Goal: Transaction & Acquisition: Purchase product/service

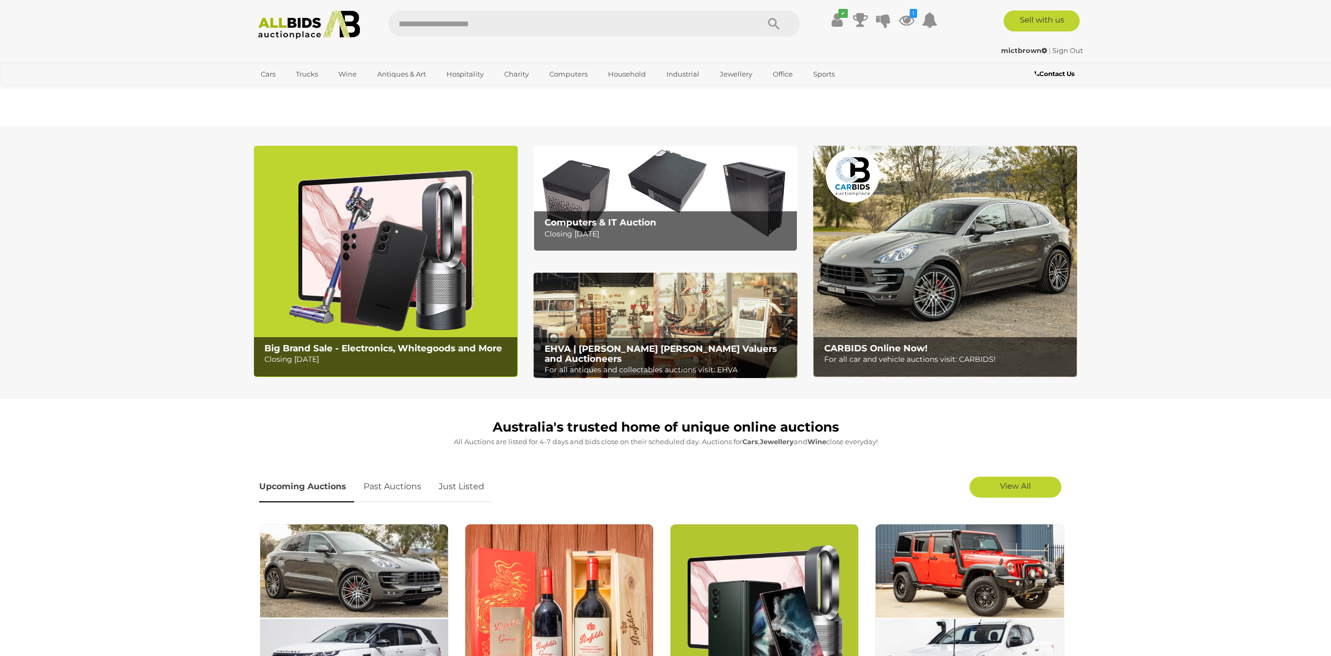
click at [157, 219] on section "Big Brand Sale - Electronics, Whitegoods and More Closing [DATE] Computers & IT…" at bounding box center [665, 262] width 1331 height 273
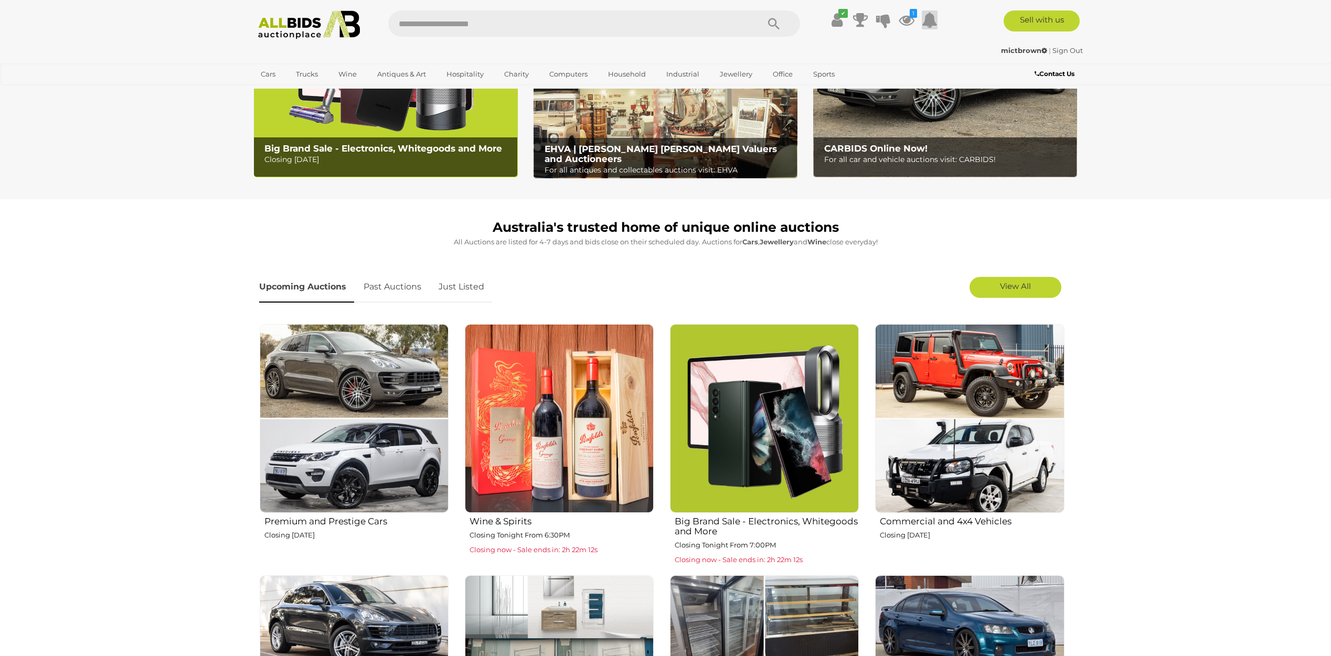
scroll to position [105, 0]
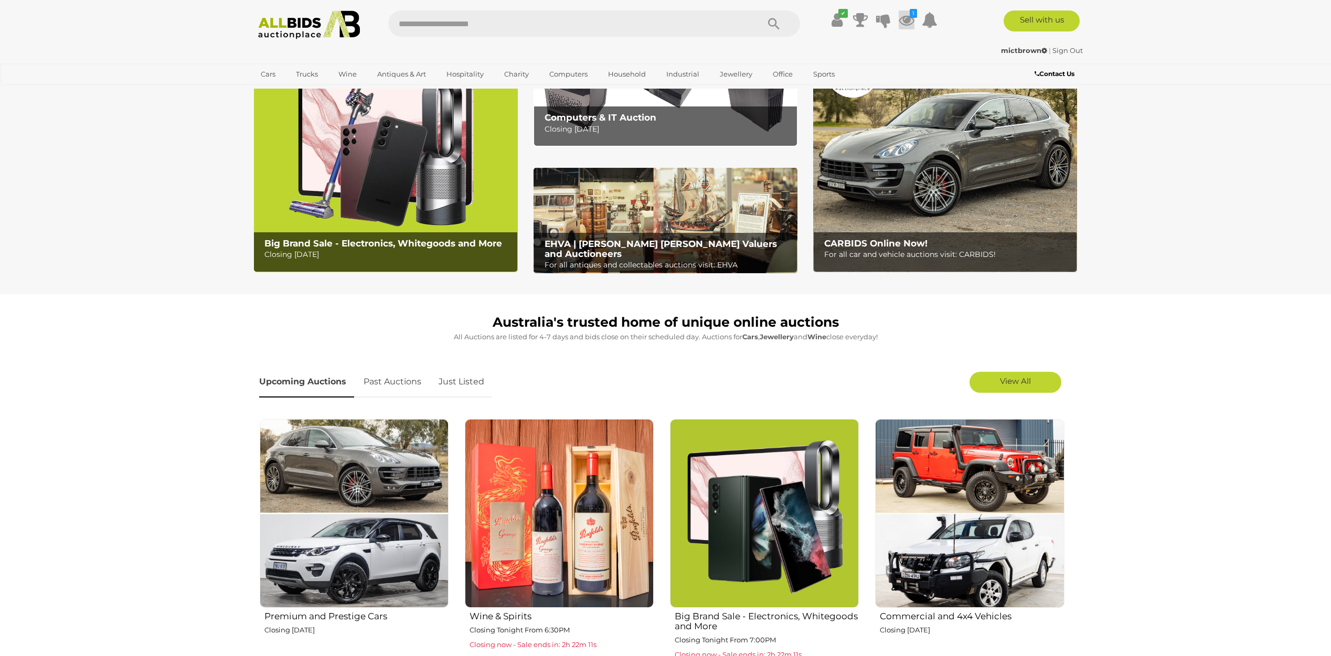
click at [905, 15] on icon at bounding box center [907, 19] width 16 height 19
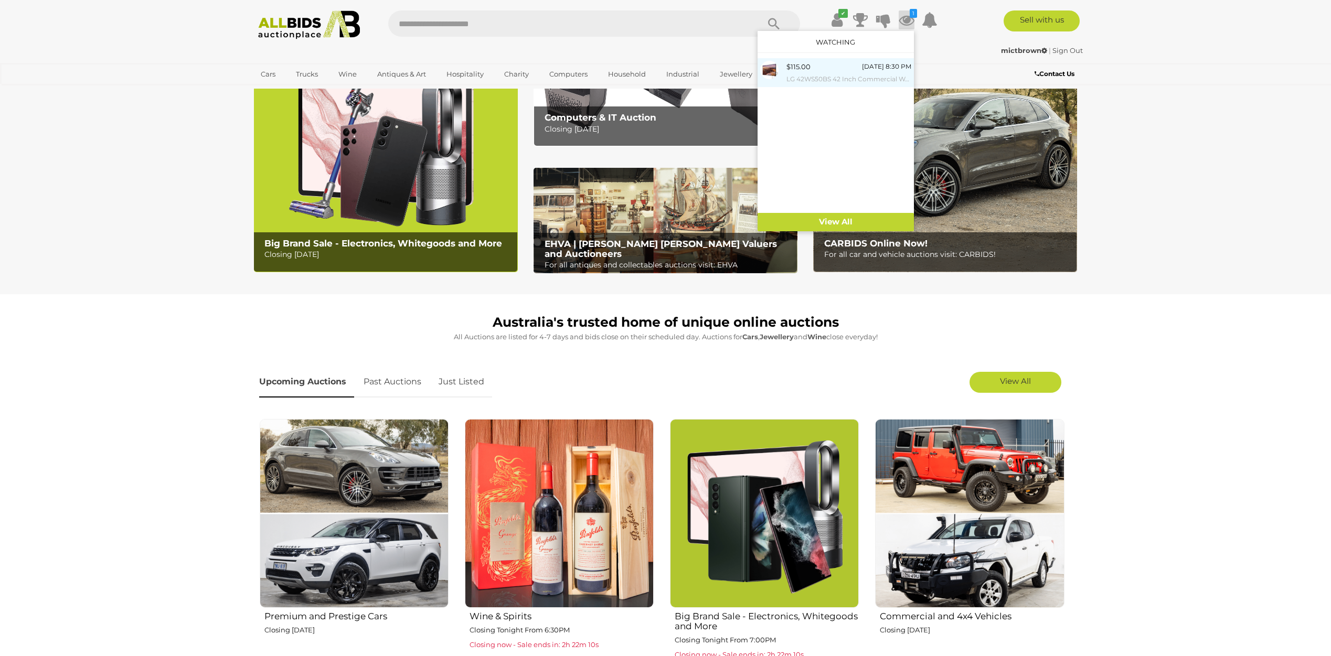
click at [814, 72] on div "$115.00 Today 8:30 PM LG 42WS50BS 42 Inch Commercial Wall Panel - Brand New" at bounding box center [848, 73] width 125 height 24
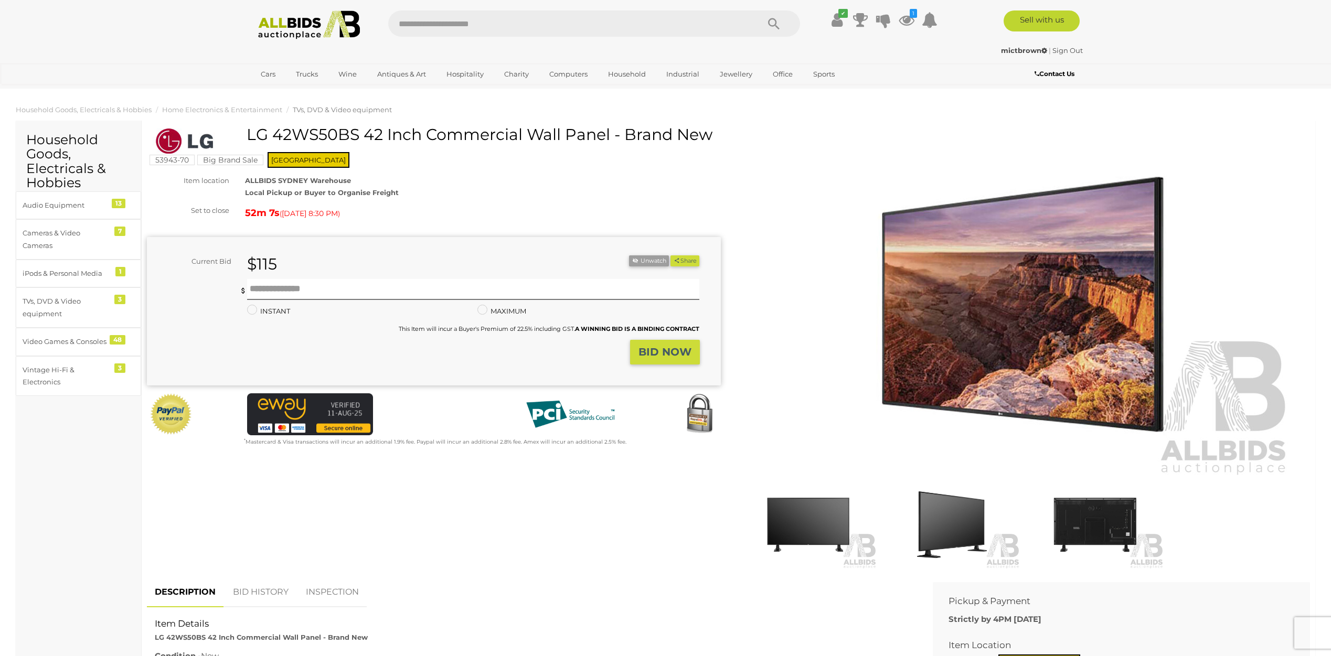
click at [249, 135] on h1 "LG 42WS50BS 42 Inch Commercial Wall Panel - Brand New" at bounding box center [435, 134] width 566 height 17
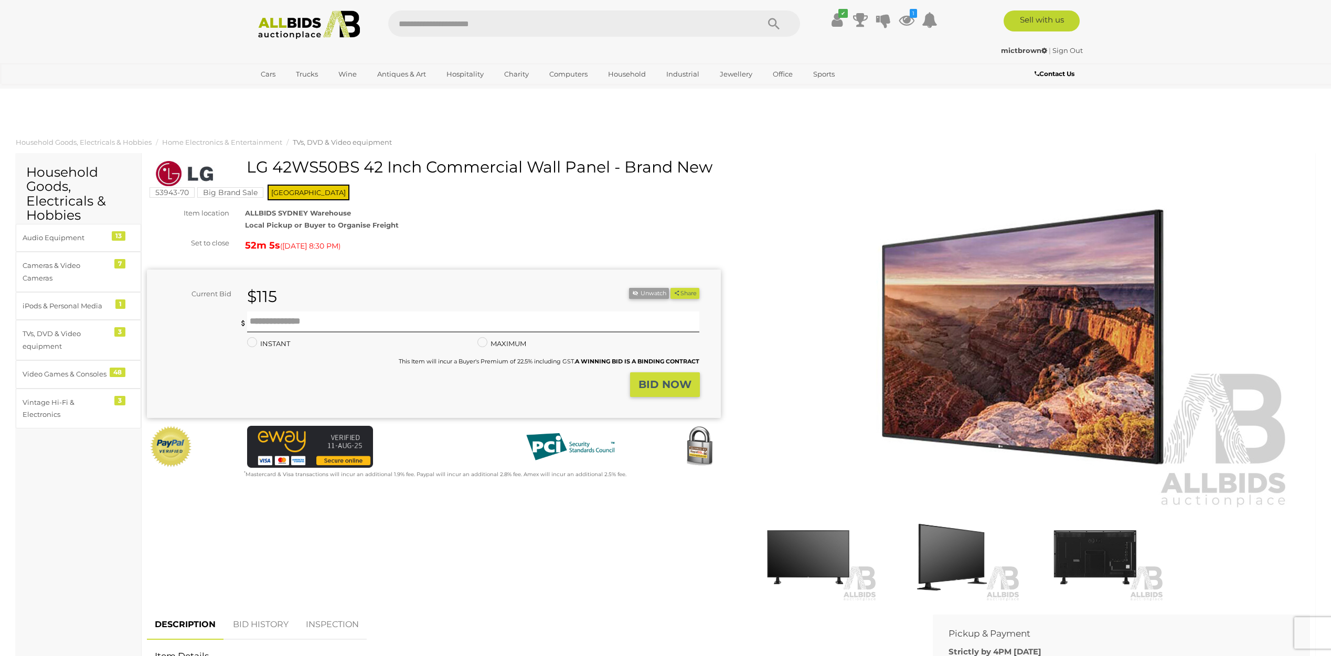
drag, startPoint x: 249, startPoint y: 135, endPoint x: 296, endPoint y: 134, distance: 46.7
click at [296, 158] on h1 "LG 42WS50BS 42 Inch Commercial Wall Panel - Brand New" at bounding box center [435, 166] width 566 height 17
copy h1 "LG 42WS50BS"
